Goal: Task Accomplishment & Management: Manage account settings

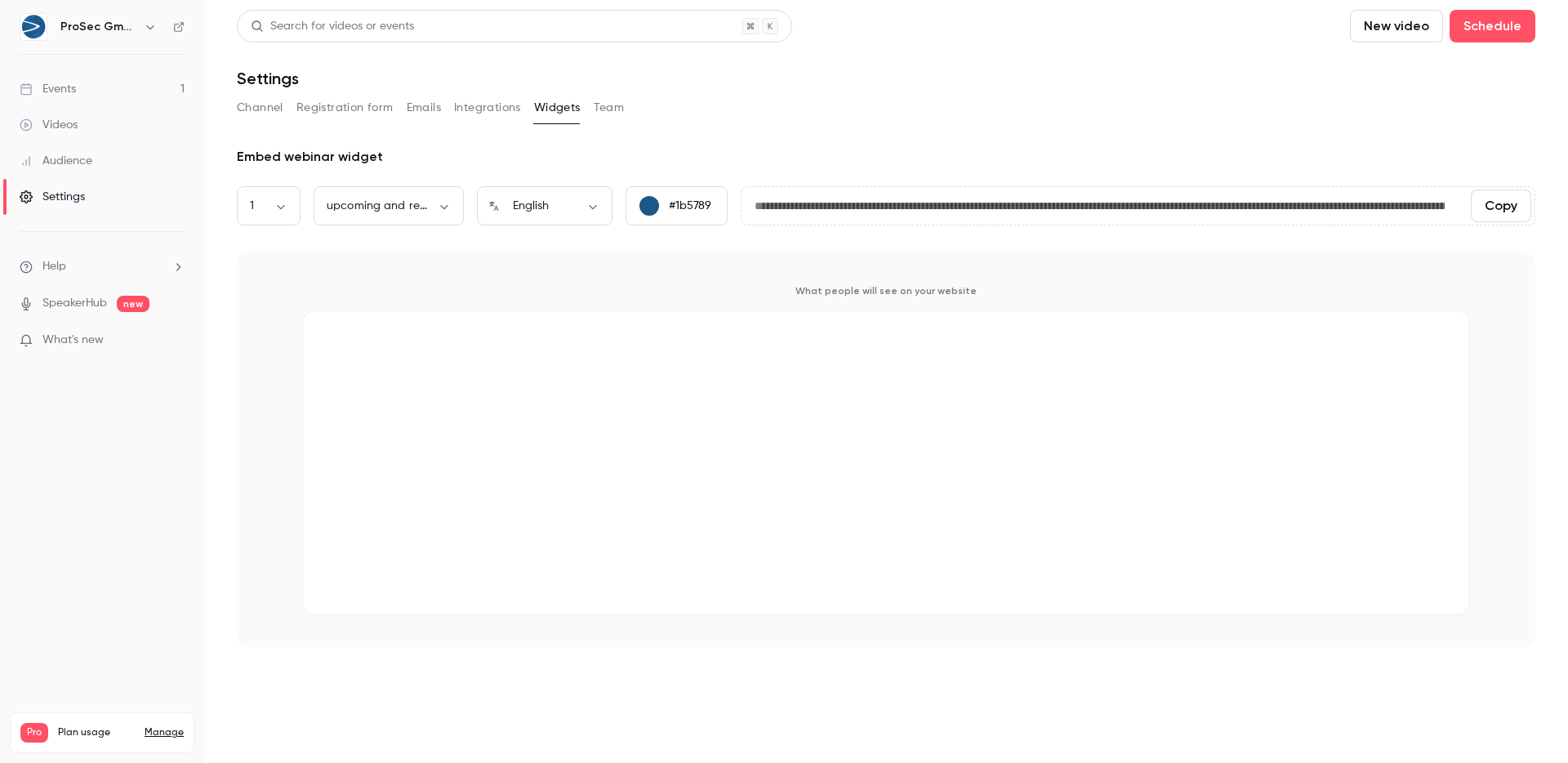
click at [97, 86] on link "Events 1" at bounding box center [102, 89] width 204 height 36
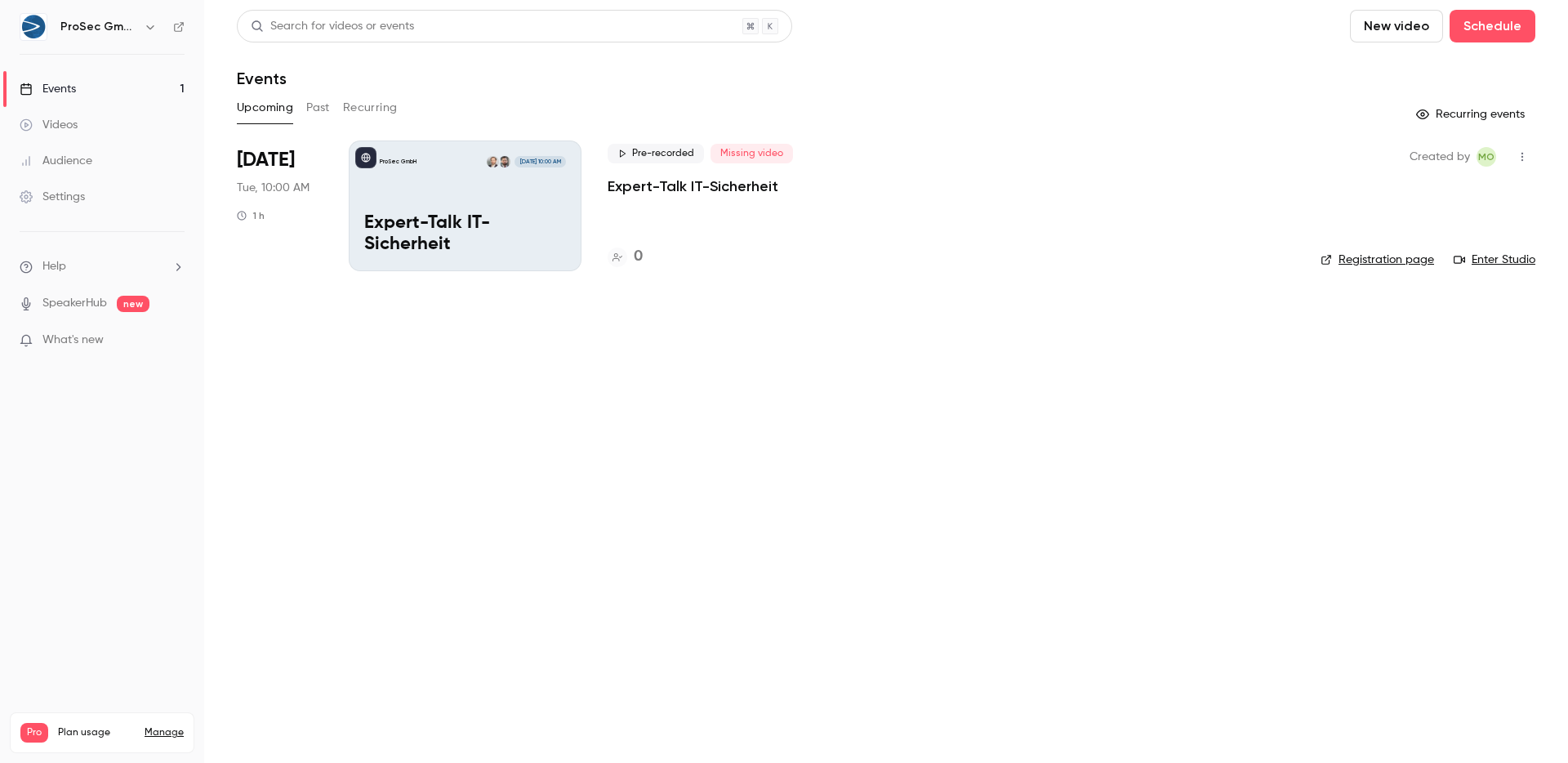
click at [465, 243] on p "Expert-Talk IT-Sicherheit" at bounding box center [465, 234] width 201 height 43
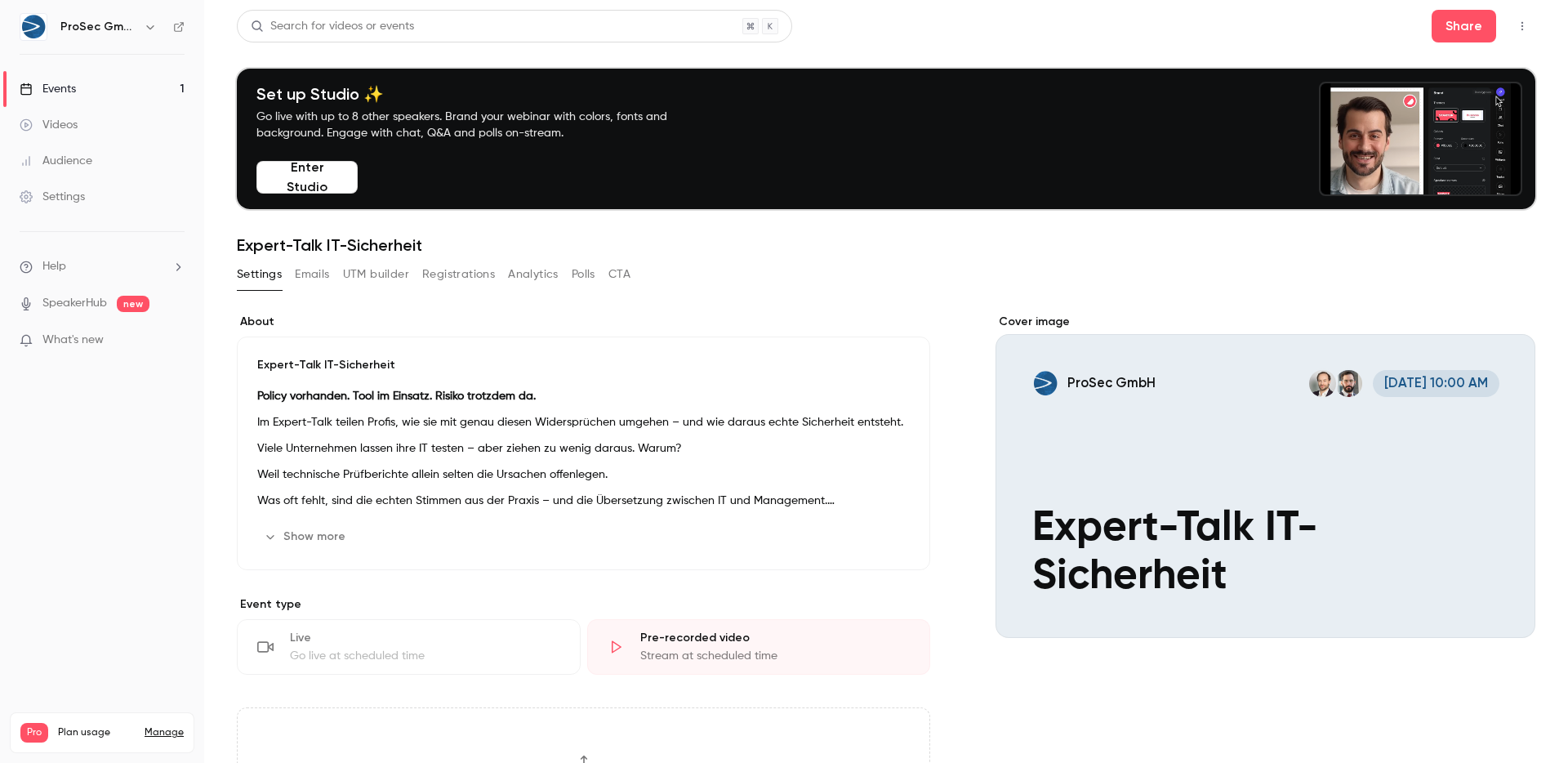
click at [323, 536] on button "Show more" at bounding box center [306, 536] width 98 height 27
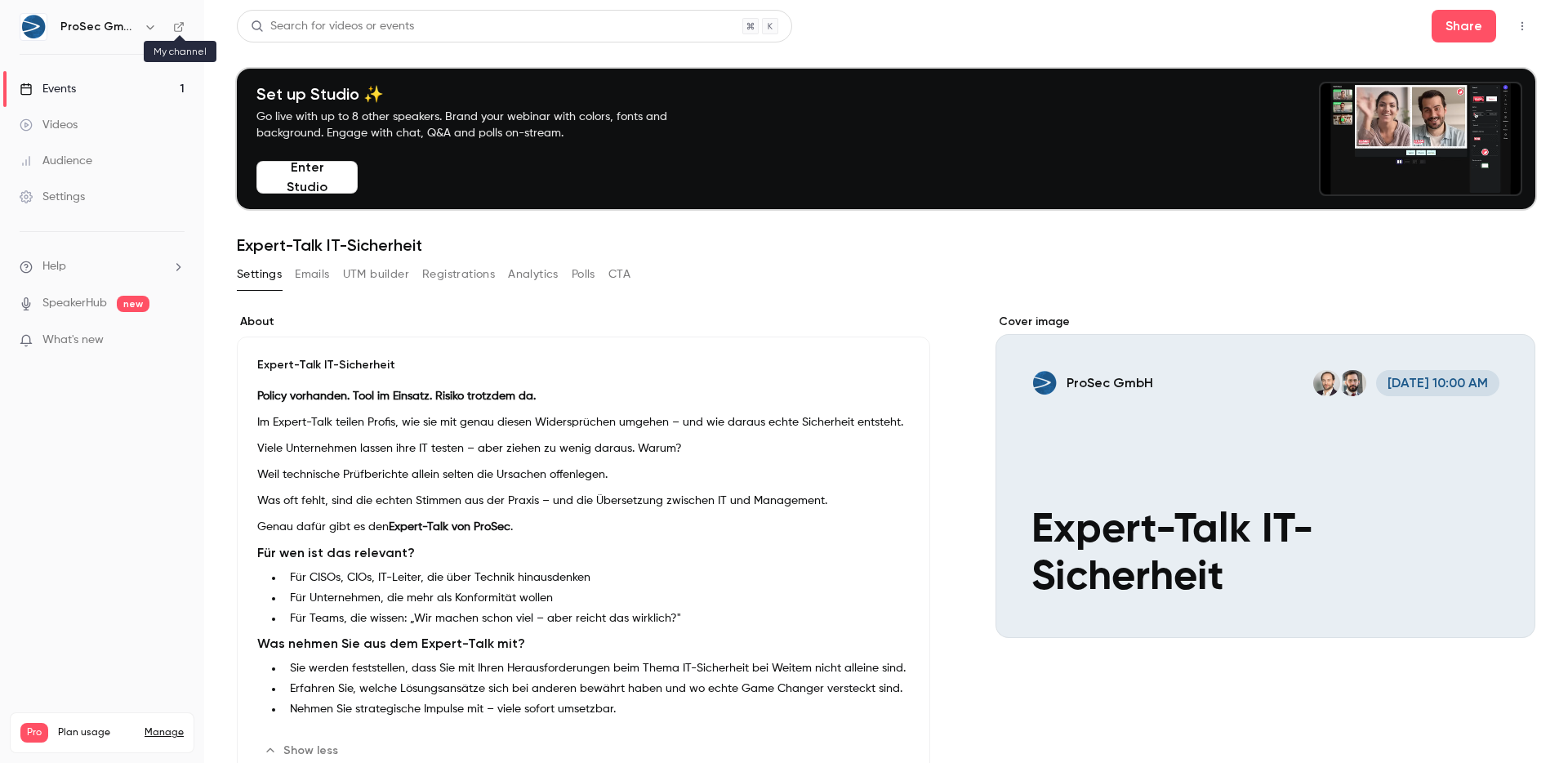
click at [174, 27] on icon at bounding box center [178, 27] width 9 height 9
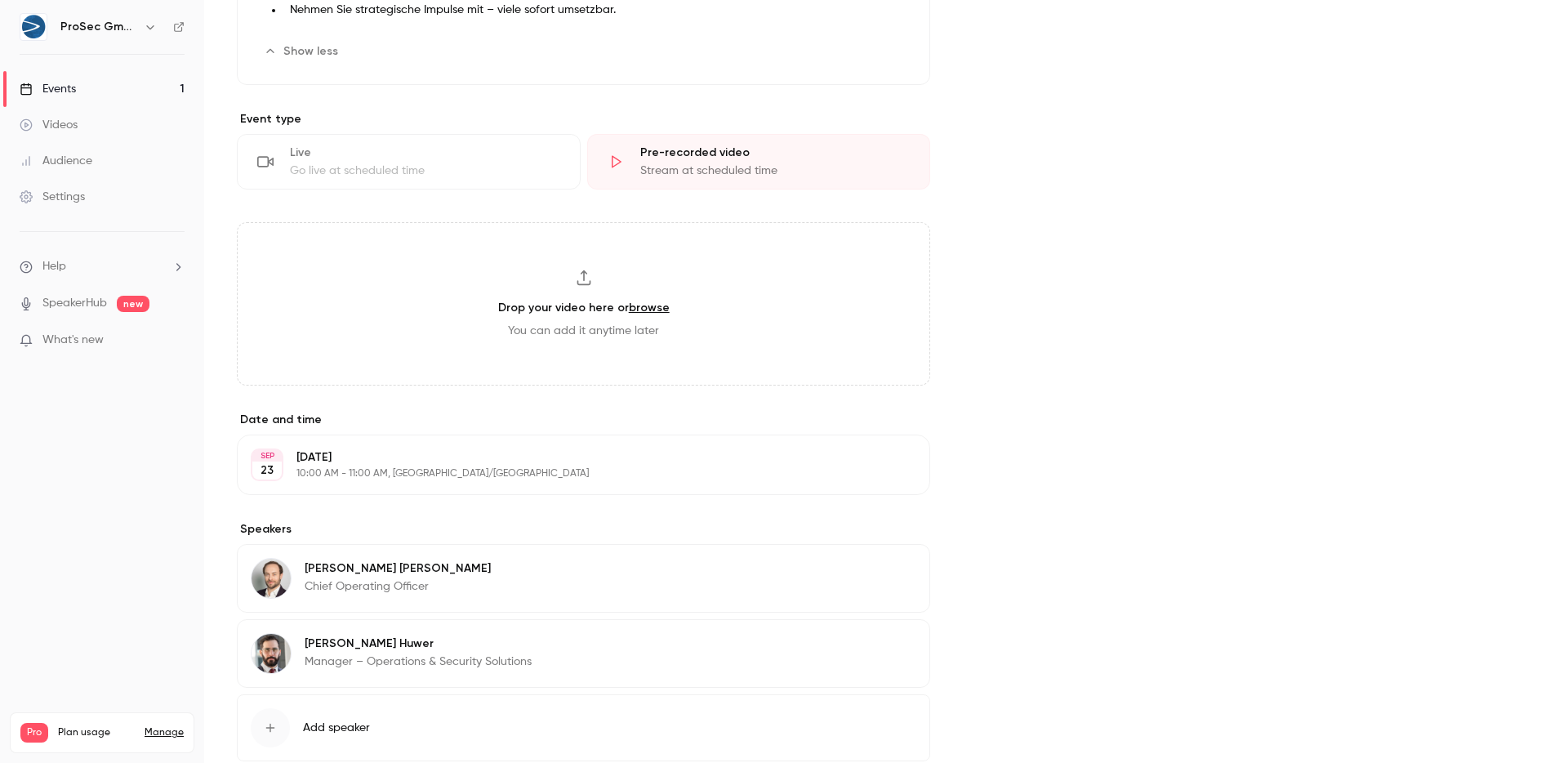
scroll to position [689, 0]
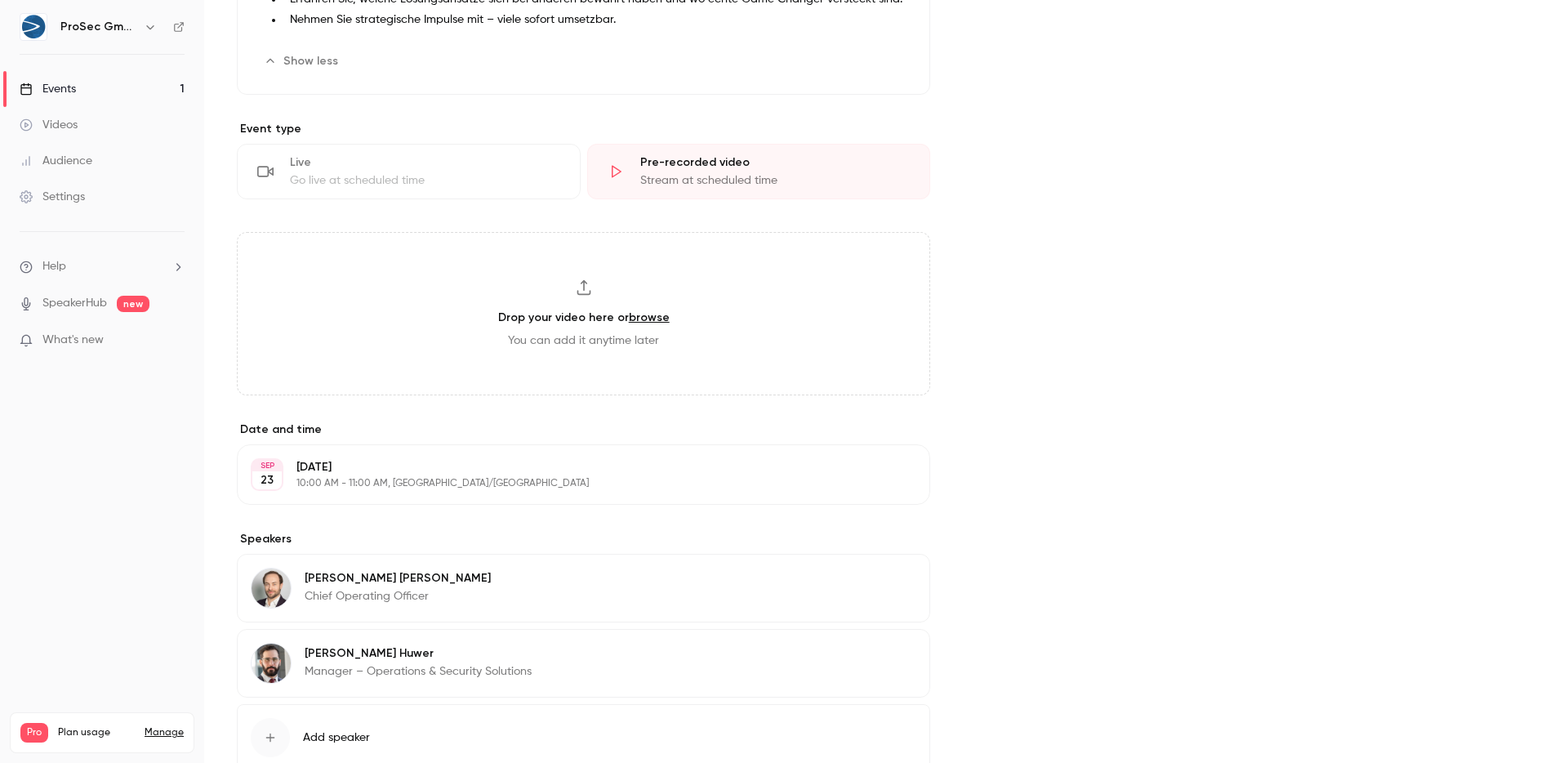
click at [870, 593] on button "Edit" at bounding box center [886, 581] width 60 height 27
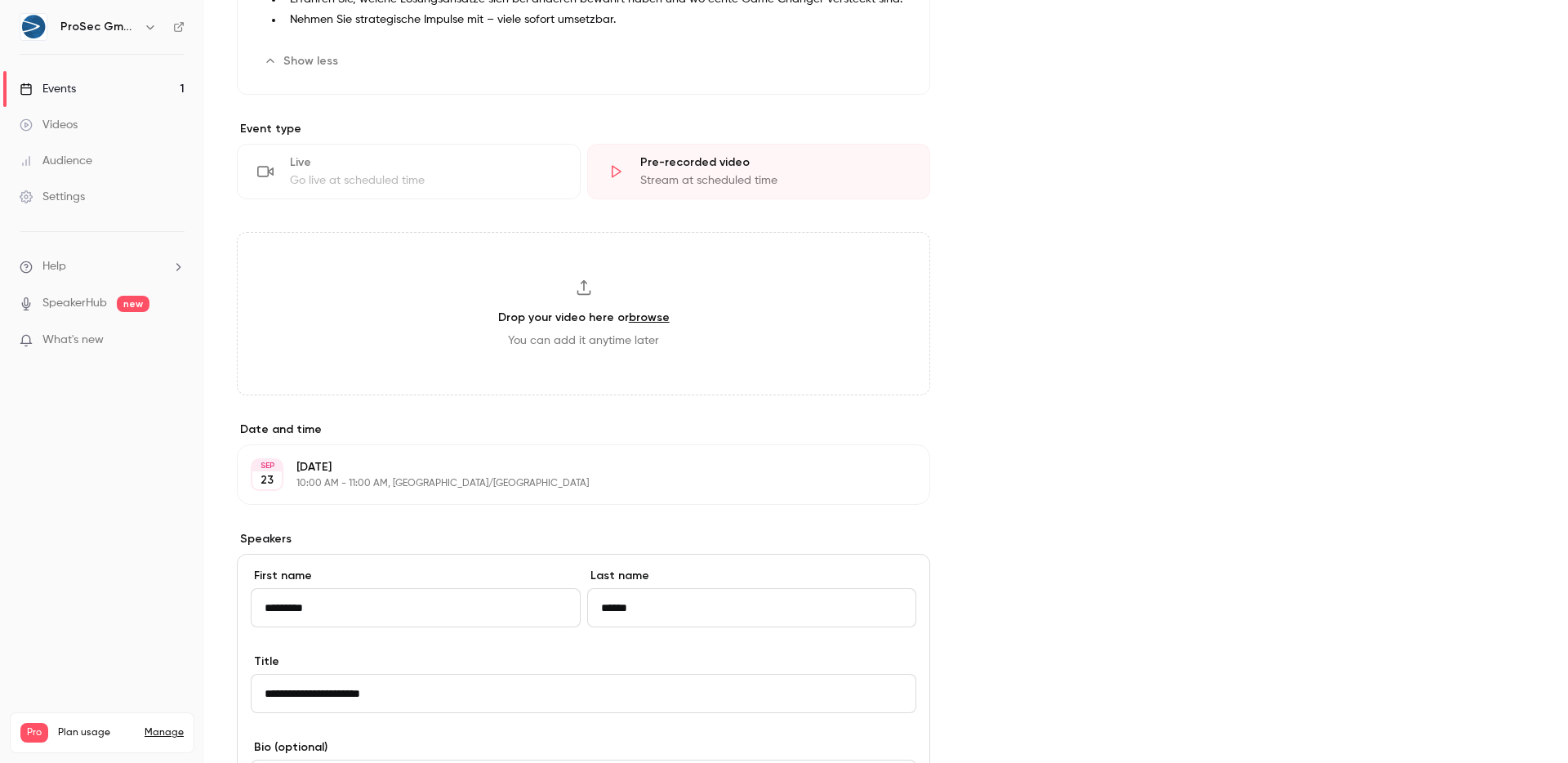
scroll to position [913, 0]
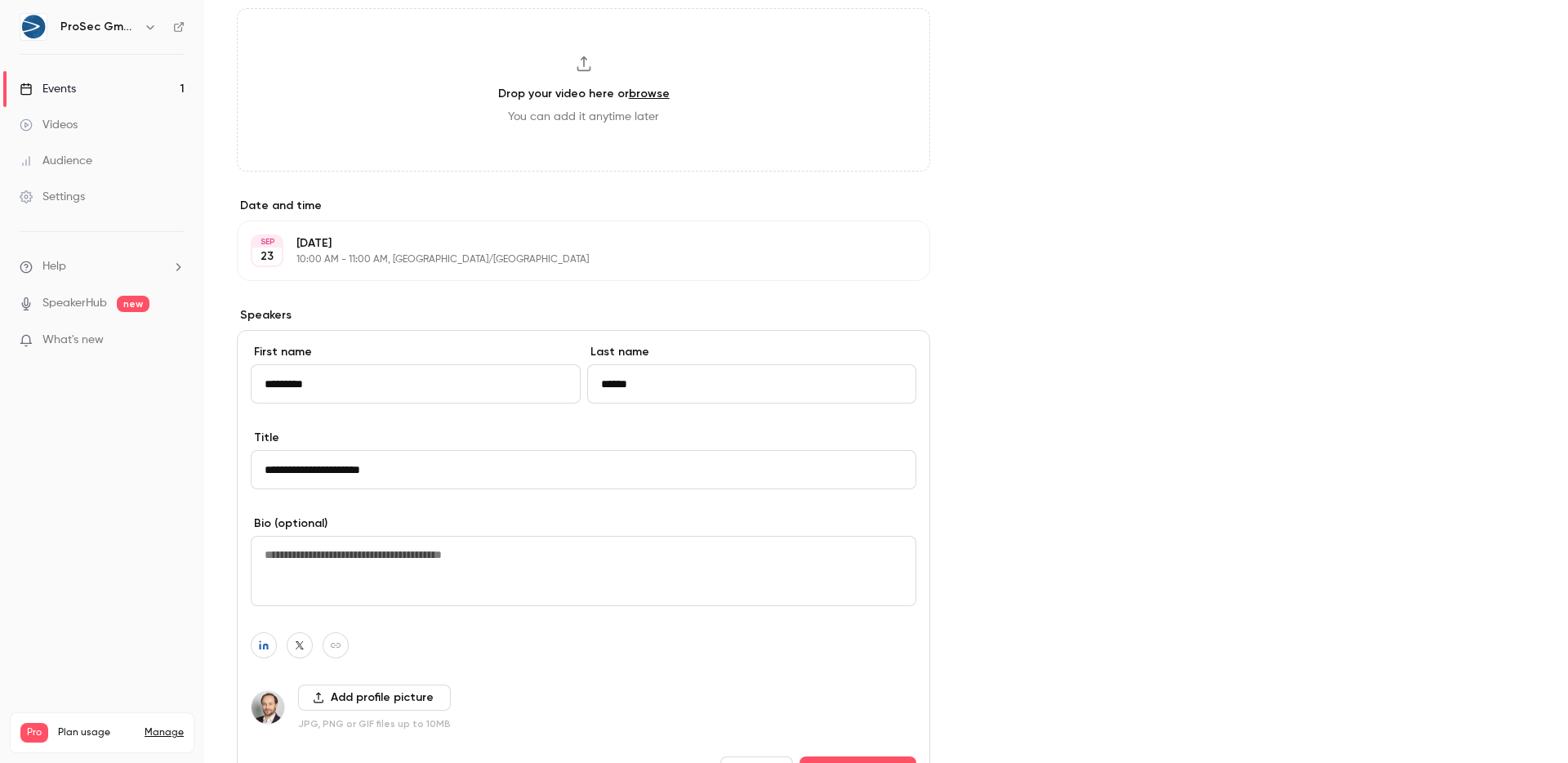
click at [363, 573] on textarea at bounding box center [583, 570] width 665 height 70
paste textarea "**********"
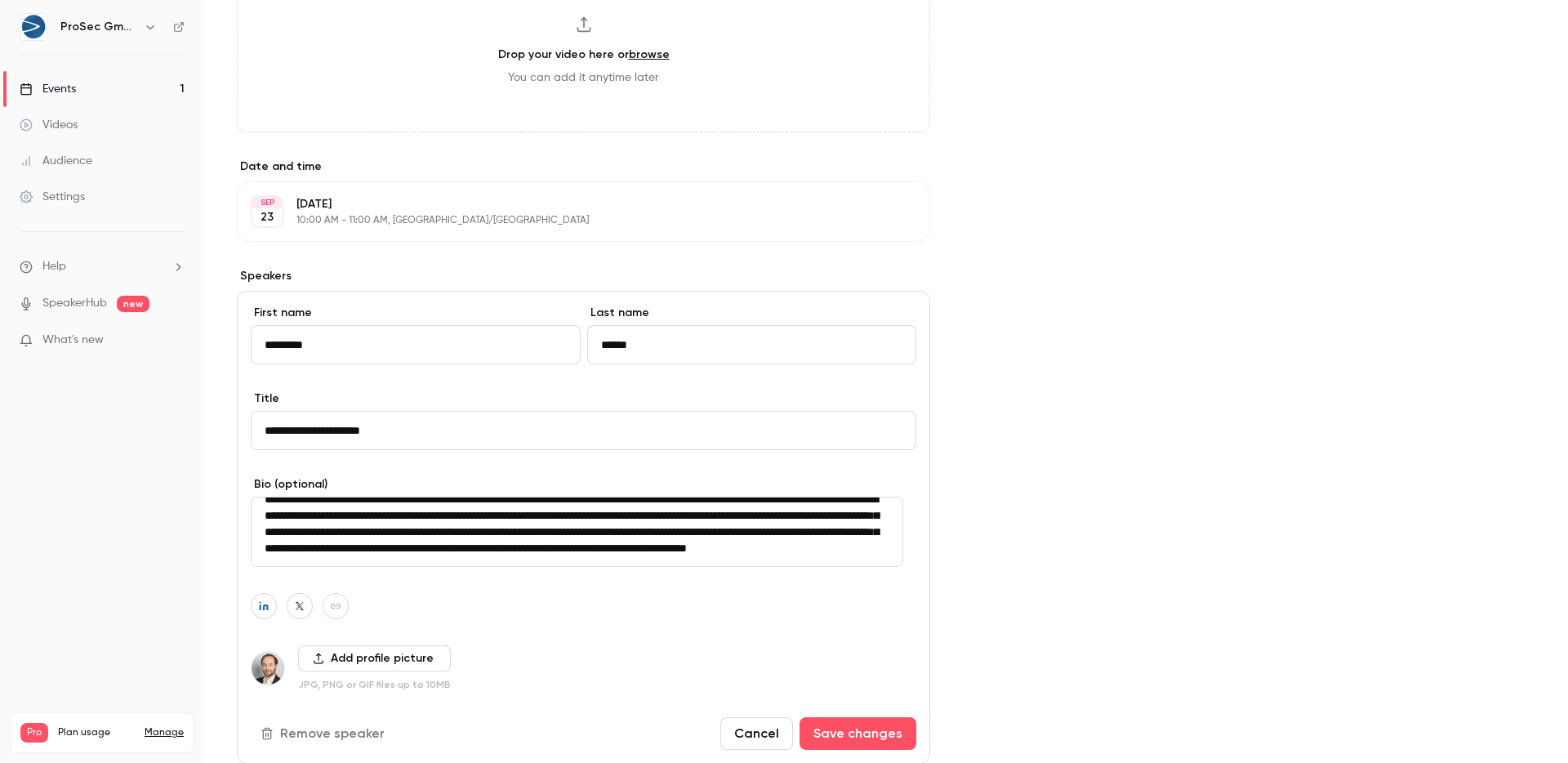
scroll to position [987, 0]
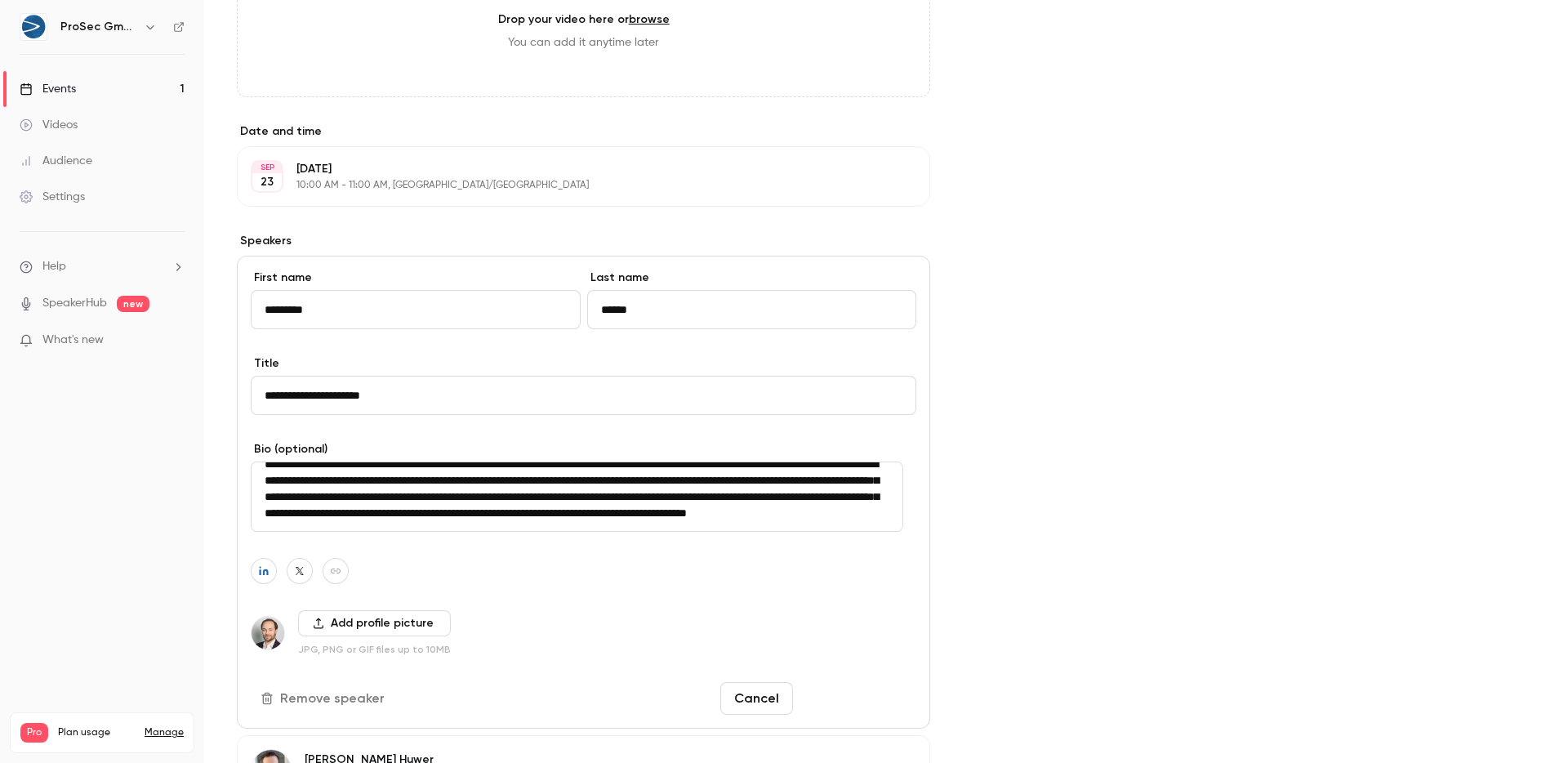
type textarea "**********"
click at [833, 710] on button "Save changes" at bounding box center [857, 698] width 117 height 32
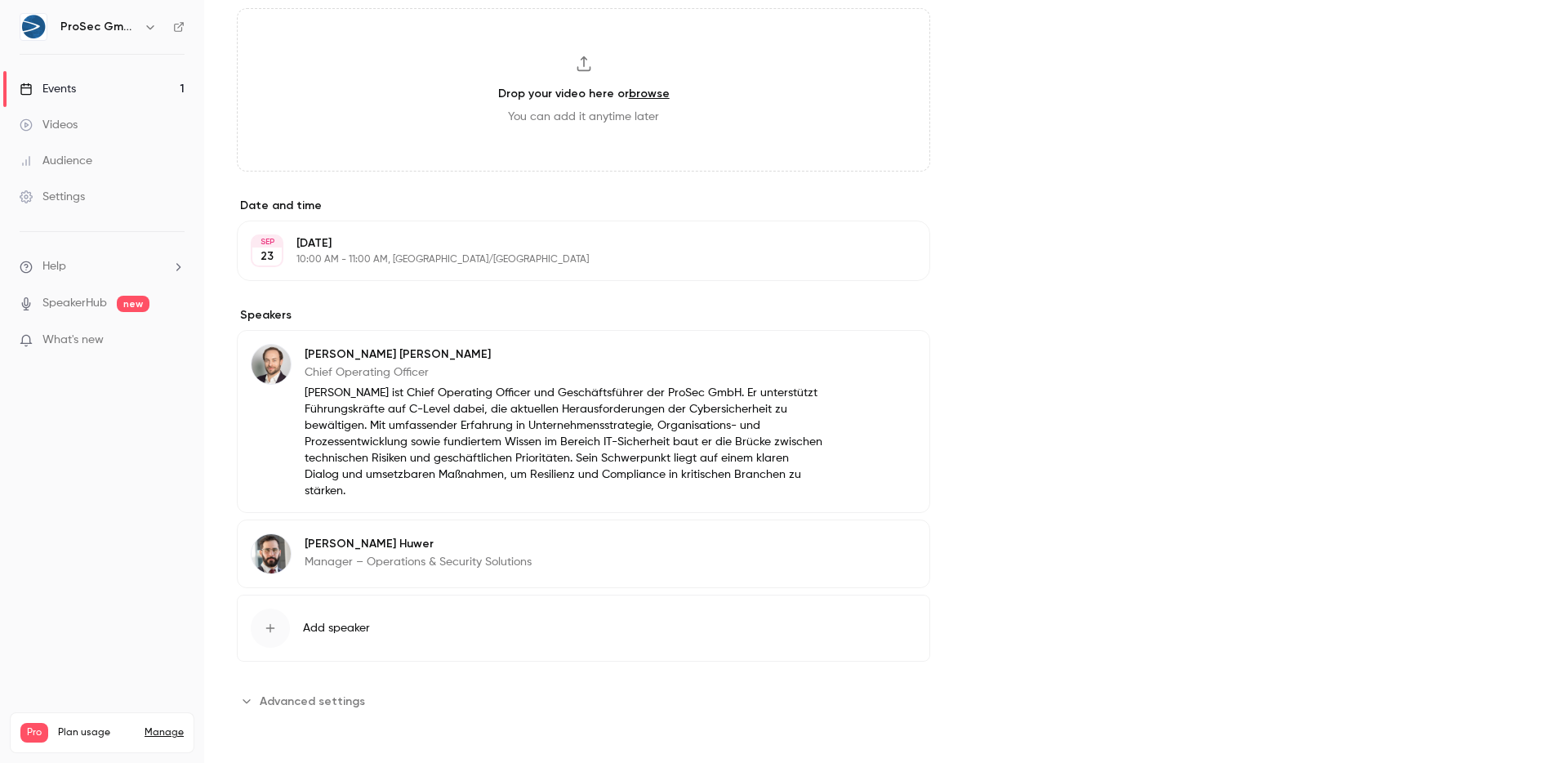
click at [868, 541] on button "Edit" at bounding box center [886, 547] width 60 height 27
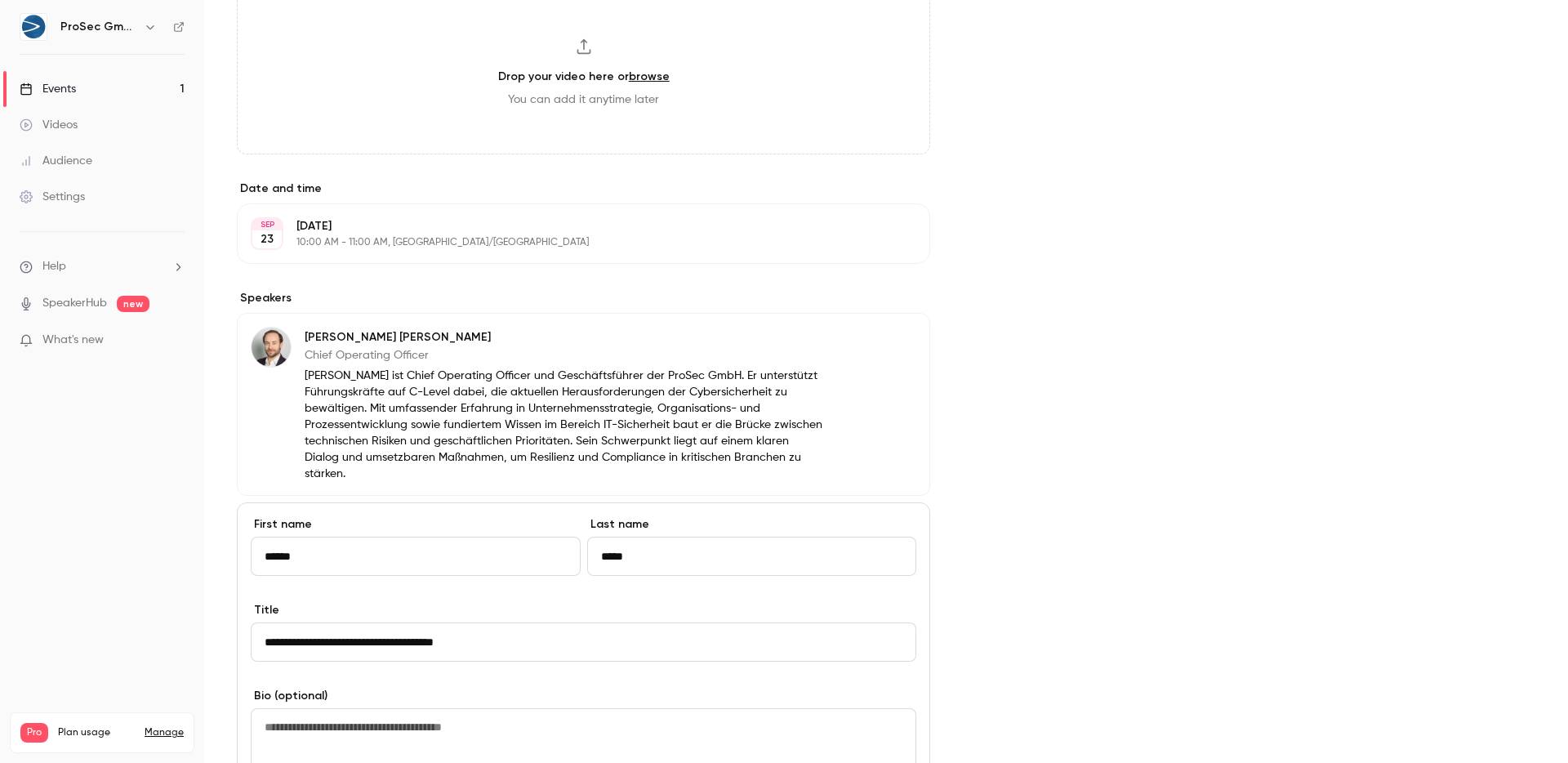
click at [495, 739] on textarea at bounding box center [583, 743] width 665 height 70
paste textarea "**********"
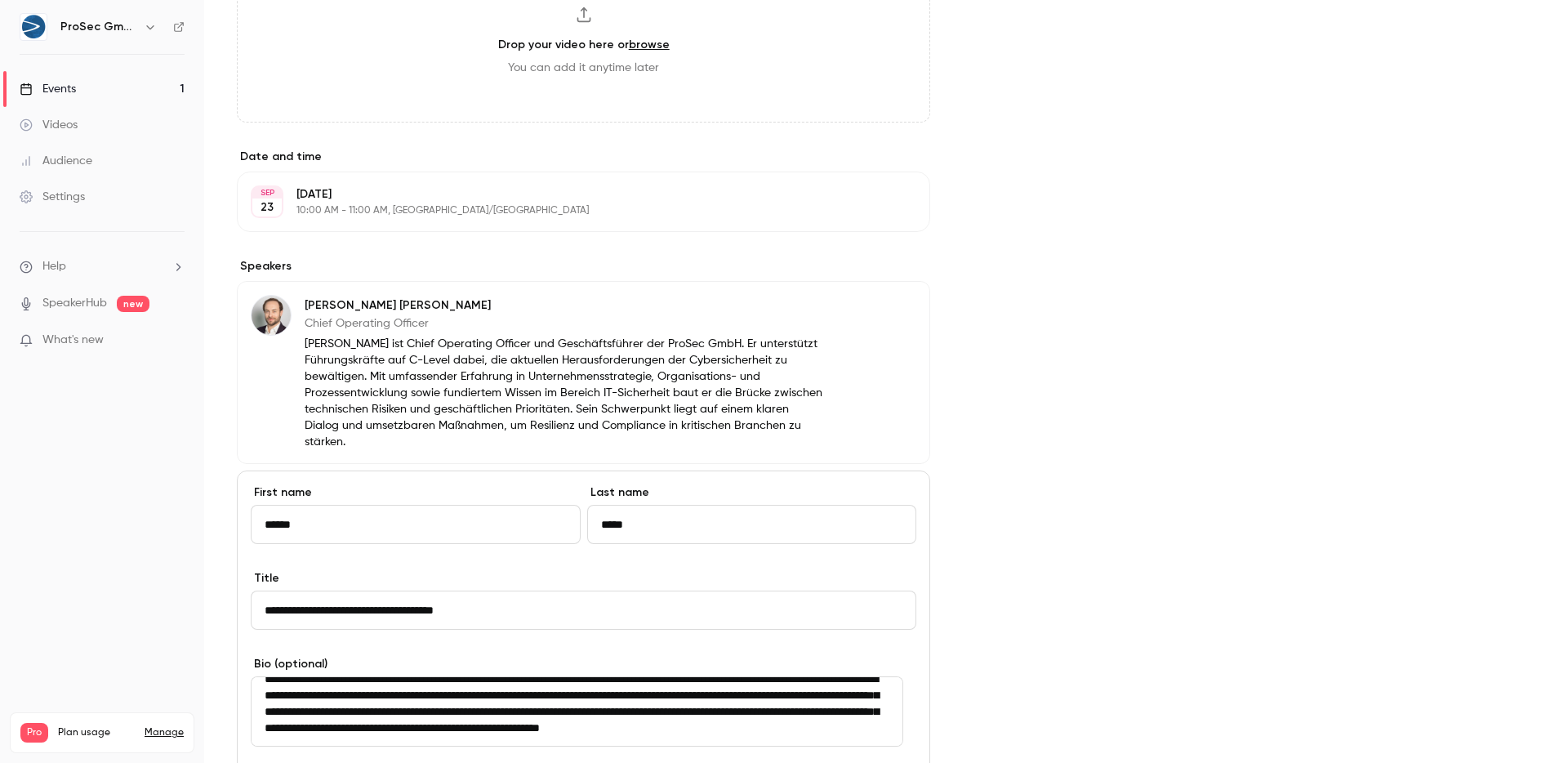
scroll to position [32, 0]
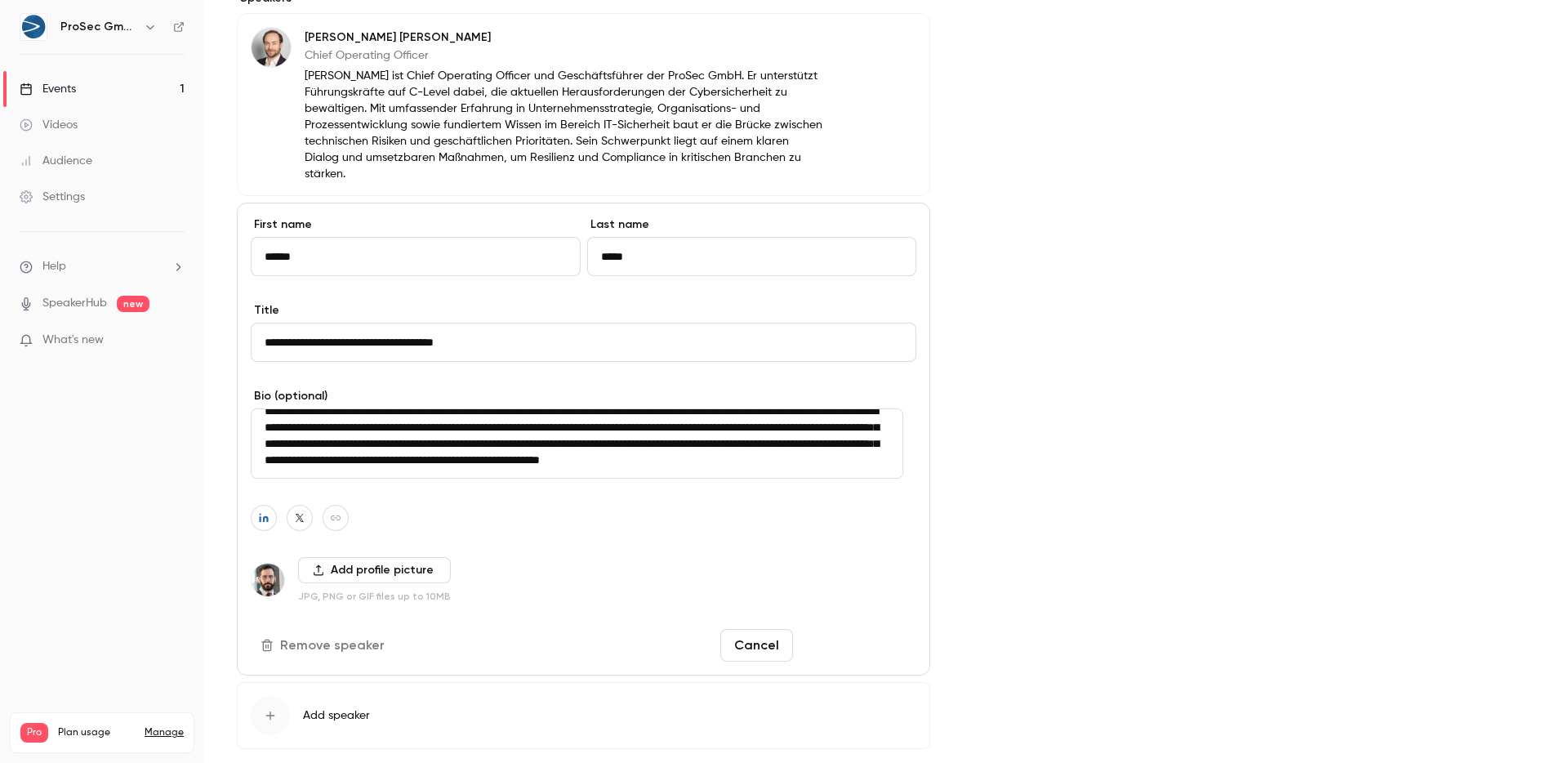
type textarea "**********"
click at [868, 659] on button "Save changes" at bounding box center [857, 644] width 117 height 32
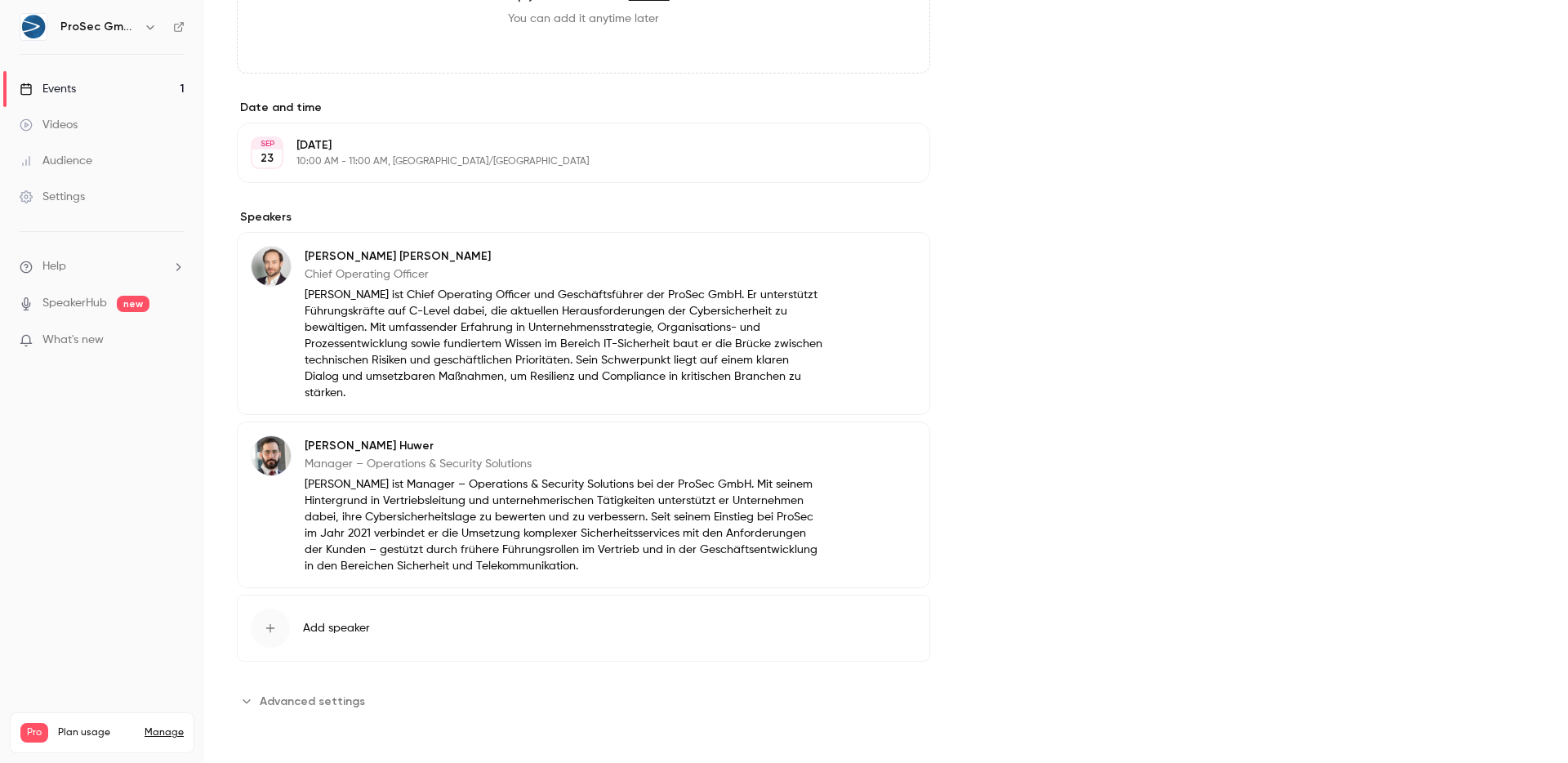
click at [1178, 495] on div "Cover image ProSec GmbH [DATE] 10:00 AM Expert-Talk IT-Sicherheit" at bounding box center [1265, 8] width 540 height 1411
drag, startPoint x: 603, startPoint y: 380, endPoint x: 307, endPoint y: 295, distance: 308.0
click at [307, 295] on div "[PERSON_NAME] Chief Operating Officer [PERSON_NAME] ist Chief Operating Officer…" at bounding box center [583, 323] width 693 height 183
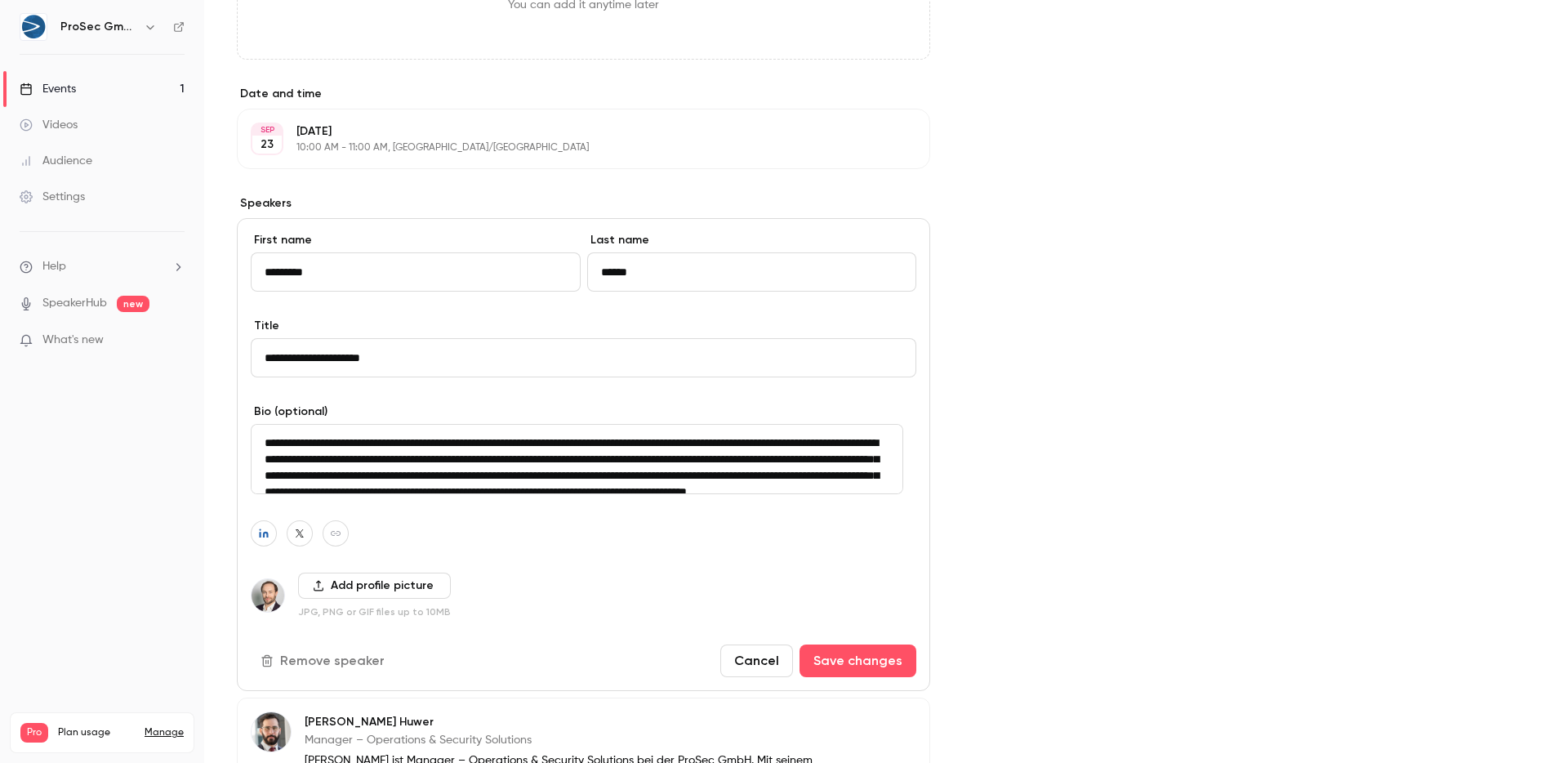
click at [1136, 382] on div "Cover image ProSec GmbH [DATE] 10:00 AM Expert-Talk IT-Sicherheit" at bounding box center [1265, 140] width 540 height 1701
click at [741, 677] on button "Cancel" at bounding box center [756, 661] width 73 height 32
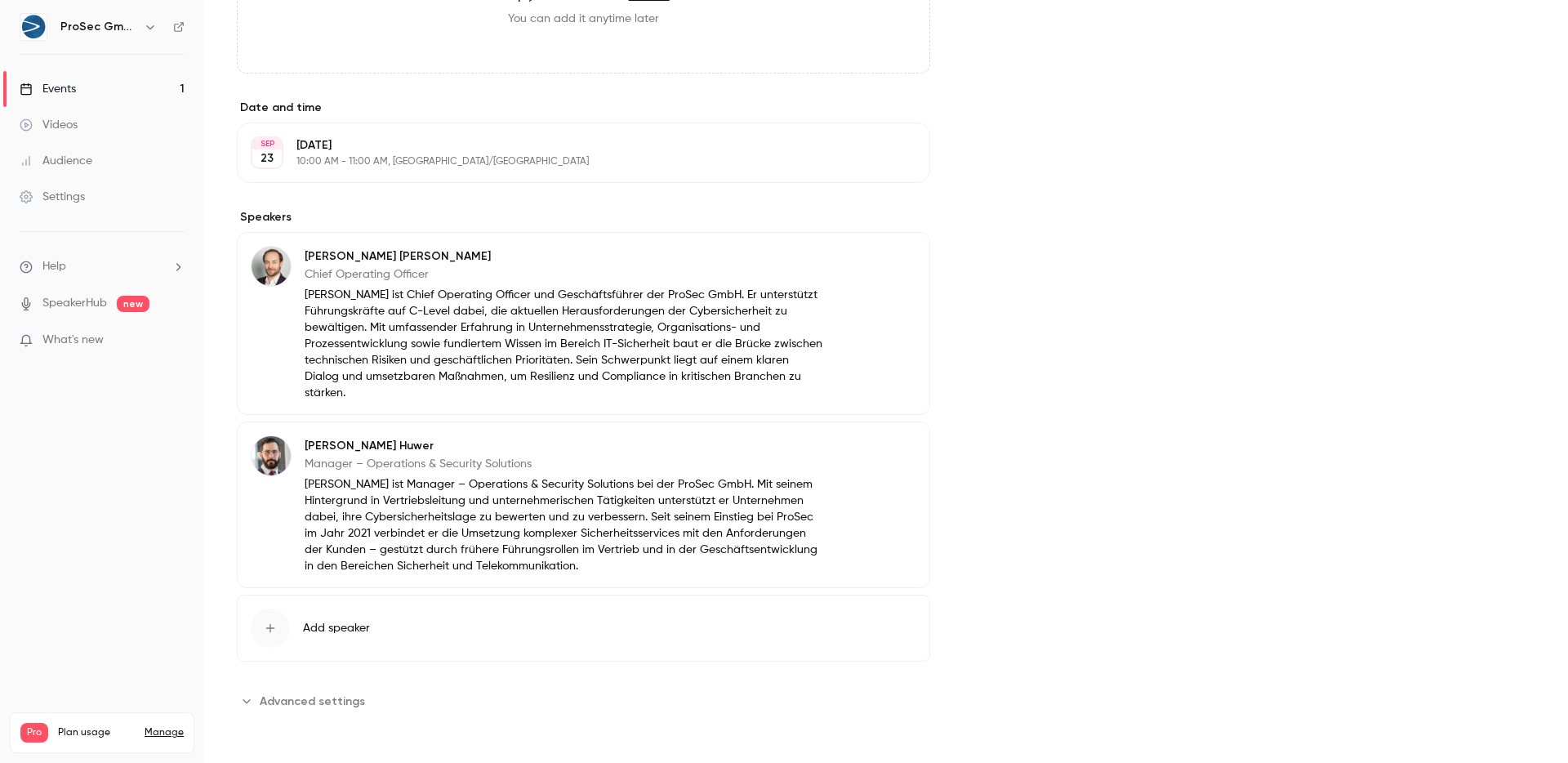
drag, startPoint x: 518, startPoint y: 398, endPoint x: 303, endPoint y: 296, distance: 238.0
click at [303, 296] on div "[PERSON_NAME] Chief Operating Officer [PERSON_NAME] ist Chief Operating Officer…" at bounding box center [537, 323] width 573 height 155
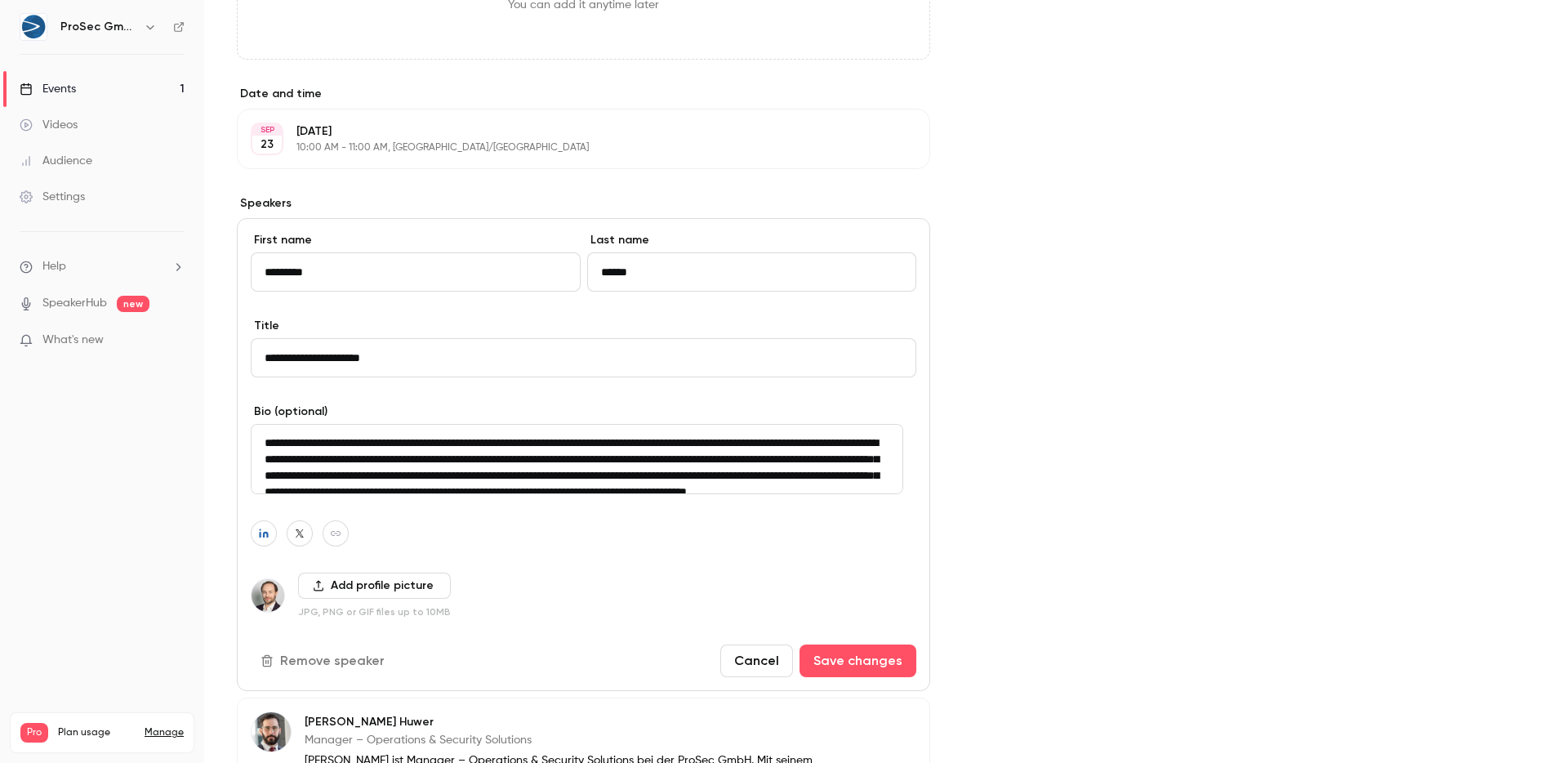
click at [1104, 438] on div "Cover image ProSec GmbH [DATE] 10:00 AM Expert-Talk IT-Sicherheit" at bounding box center [1265, 140] width 540 height 1701
click at [762, 677] on button "Cancel" at bounding box center [756, 661] width 73 height 32
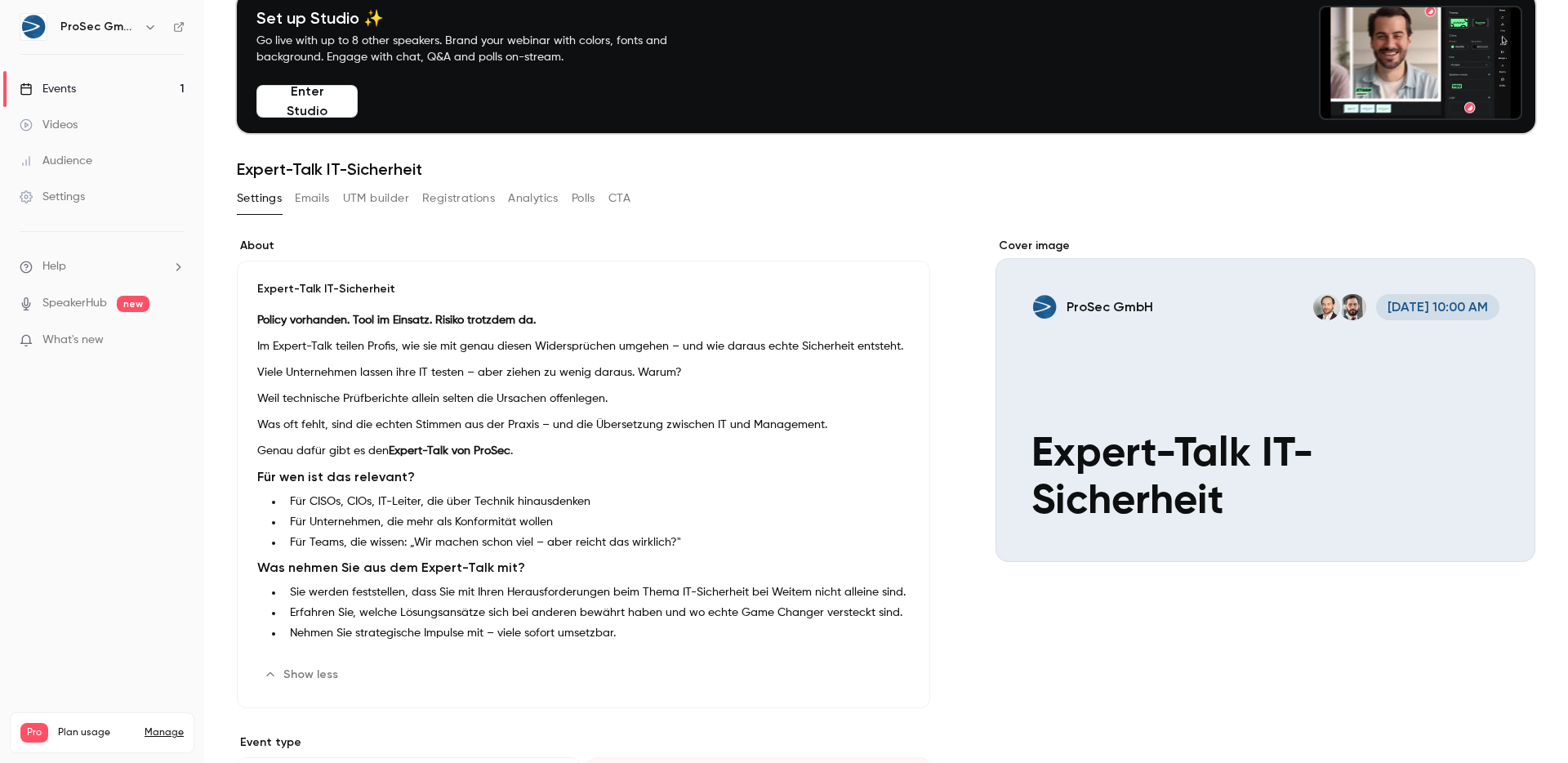
scroll to position [0, 0]
